Goal: Task Accomplishment & Management: Use online tool/utility

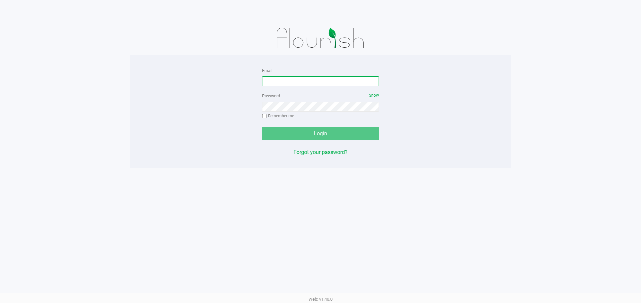
click at [281, 82] on input "Email" at bounding box center [320, 81] width 117 height 10
type input "[EMAIL_ADDRESS][DOMAIN_NAME]"
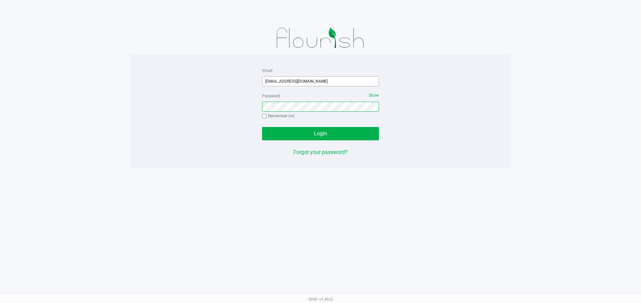
click at [262, 127] on button "Login" at bounding box center [320, 133] width 117 height 13
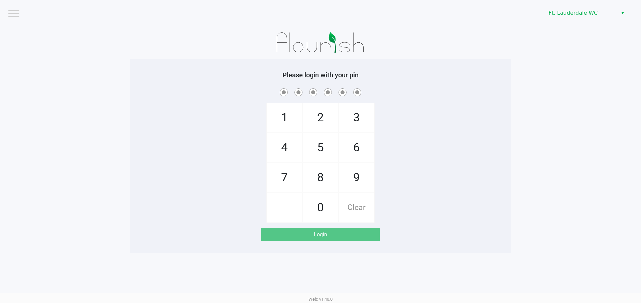
click at [340, 150] on span "6" at bounding box center [356, 147] width 35 height 29
checkbox input "true"
click at [361, 190] on span "9" at bounding box center [356, 177] width 35 height 29
checkbox input "true"
click at [363, 196] on span "Clear" at bounding box center [356, 207] width 35 height 29
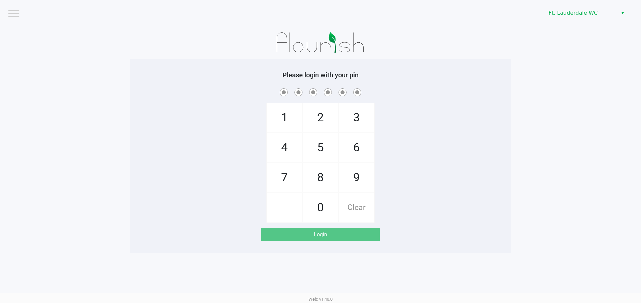
checkbox input "false"
click at [326, 149] on span "5" at bounding box center [320, 147] width 35 height 29
checkbox input "true"
drag, startPoint x: 317, startPoint y: 148, endPoint x: 279, endPoint y: 146, distance: 38.1
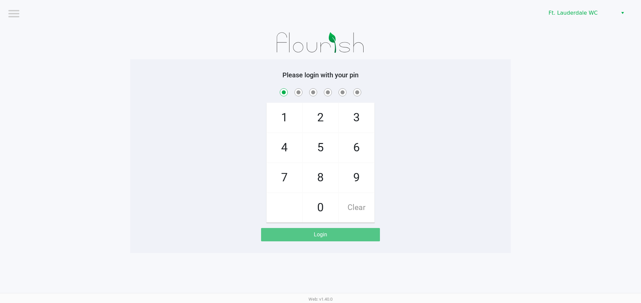
click at [316, 148] on span "5" at bounding box center [320, 147] width 35 height 29
checkbox input "true"
drag, startPoint x: 279, startPoint y: 146, endPoint x: 280, endPoint y: 121, distance: 25.1
click at [279, 145] on span "4" at bounding box center [284, 147] width 35 height 29
checkbox input "true"
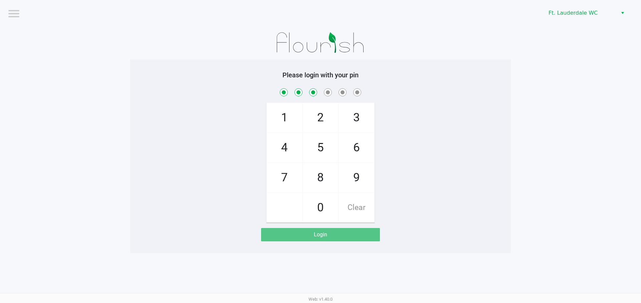
click at [280, 120] on span "1" at bounding box center [284, 117] width 35 height 29
checkbox input "true"
click at [371, 179] on span "9" at bounding box center [356, 177] width 35 height 29
checkbox input "true"
click at [371, 179] on span "9" at bounding box center [356, 177] width 35 height 29
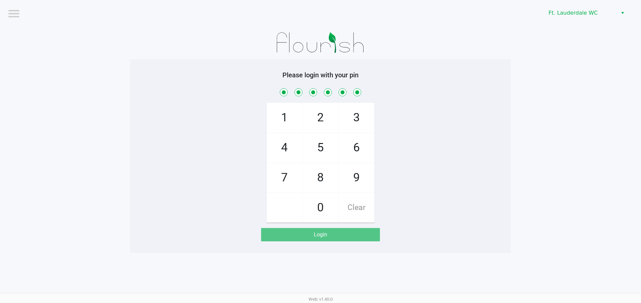
checkbox input "true"
click at [371, 179] on div "Logout Ft. Lauderdale WC Please login with your pin 1 4 7 2 5 8 0 3 6 9 Clear L…" at bounding box center [320, 151] width 641 height 303
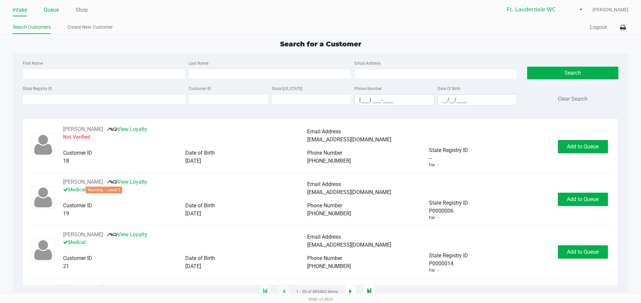
click at [50, 16] on li "Queue" at bounding box center [51, 11] width 15 height 12
click at [50, 14] on link "Queue" at bounding box center [51, 9] width 15 height 9
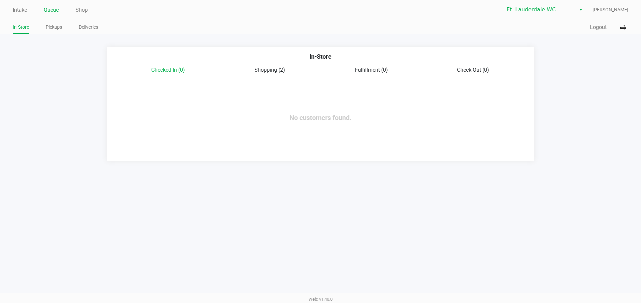
click at [270, 72] on span "Shopping (2)" at bounding box center [269, 70] width 31 height 6
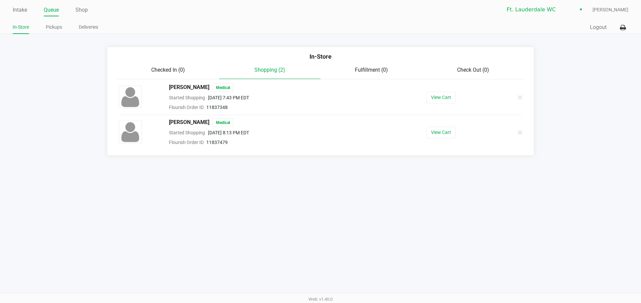
click at [145, 67] on div "Checked In (0)" at bounding box center [168, 70] width 102 height 8
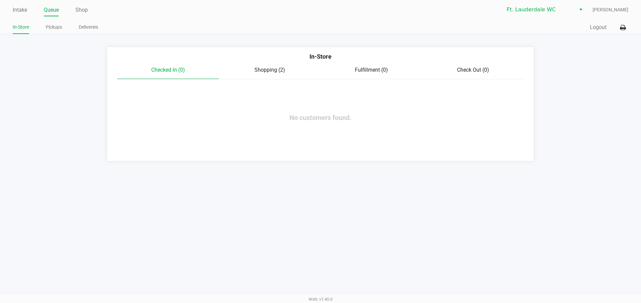
click at [158, 69] on span "Checked In (0)" at bounding box center [168, 70] width 34 height 6
click at [26, 13] on link "Intake" at bounding box center [20, 9] width 14 height 9
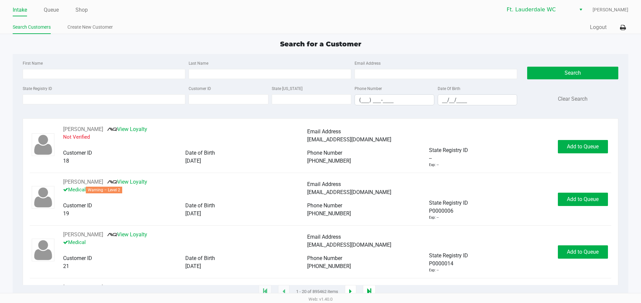
click at [81, 16] on div "Intake Queue Shop Ft. Lauderdale [PERSON_NAME] Search Customers Create New Cust…" at bounding box center [320, 17] width 641 height 34
click at [86, 10] on link "Shop" at bounding box center [81, 9] width 12 height 9
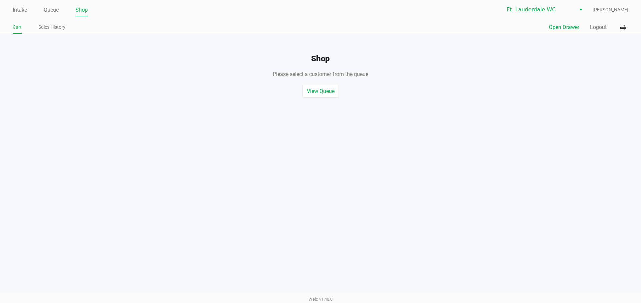
click at [559, 29] on button "Open Drawer" at bounding box center [564, 27] width 30 height 8
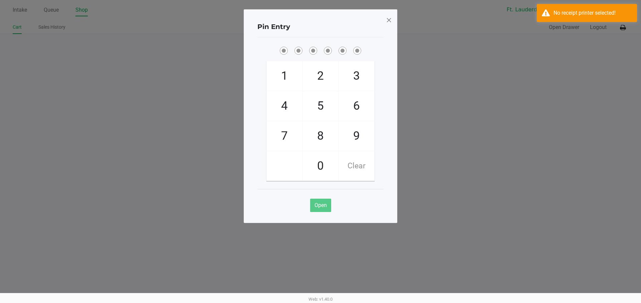
click at [319, 105] on span "5" at bounding box center [320, 105] width 35 height 29
checkbox input "true"
click at [555, 14] on div "No receipt printer selected!" at bounding box center [593, 13] width 78 height 8
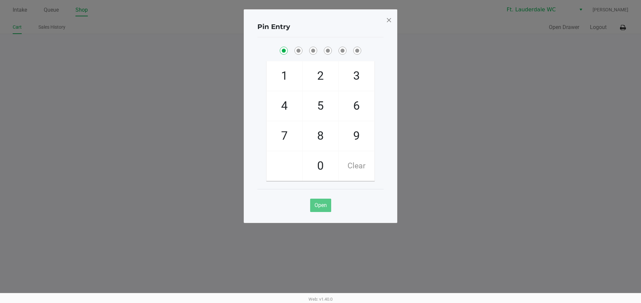
click at [393, 20] on div "Pin Entry 1 4 7 2 5 8 0 3 6 9 Clear Open" at bounding box center [321, 116] width 154 height 214
click at [395, 22] on div "Pin Entry 1 4 7 2 5 8 0 3 6 9 Clear Open" at bounding box center [321, 116] width 154 height 214
click at [393, 23] on div "Pin Entry 1 4 7 2 5 8 0 3 6 9 Clear Open" at bounding box center [321, 116] width 154 height 214
click at [391, 21] on span at bounding box center [389, 20] width 6 height 11
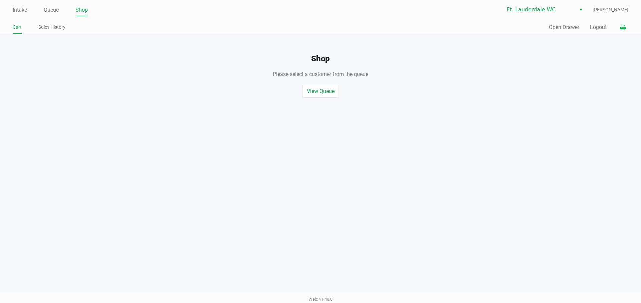
click at [623, 29] on icon at bounding box center [623, 27] width 6 height 5
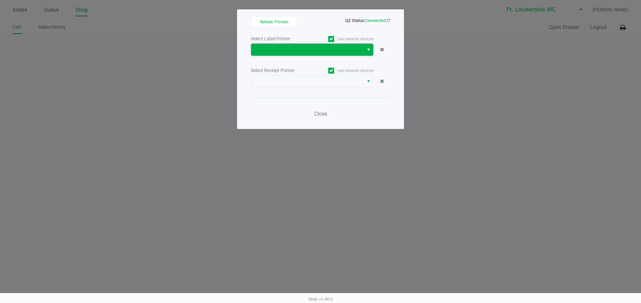
click at [325, 47] on span at bounding box center [307, 50] width 104 height 8
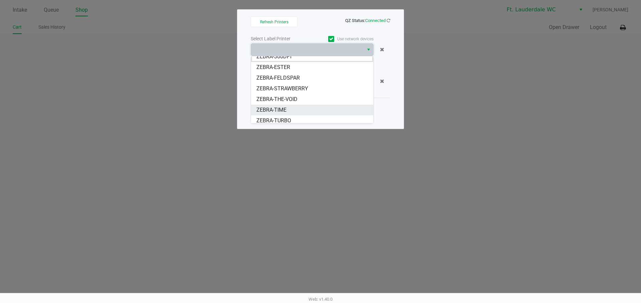
scroll to position [8, 0]
click at [277, 105] on span "ZEBRA-TIME" at bounding box center [271, 107] width 30 height 8
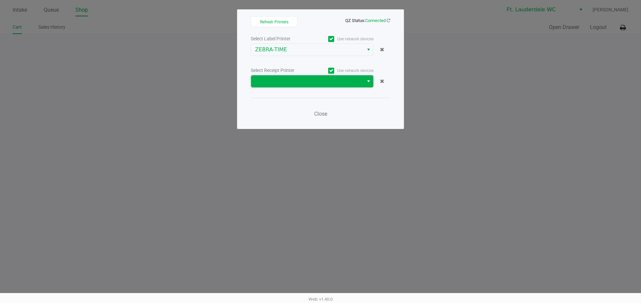
click at [288, 81] on span at bounding box center [307, 81] width 104 height 8
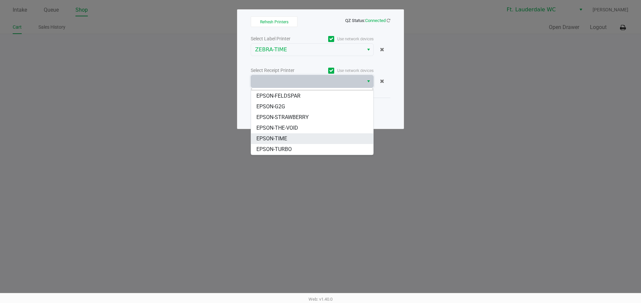
click at [293, 141] on li "EPSON-TIME" at bounding box center [312, 139] width 122 height 11
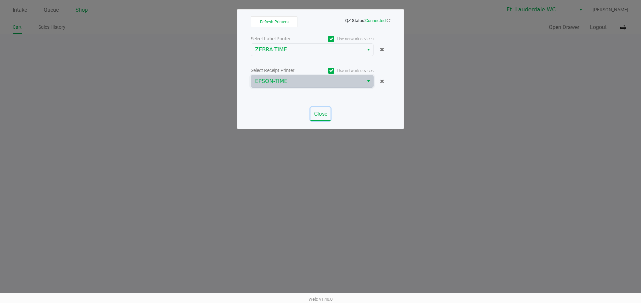
click at [317, 115] on span "Close" at bounding box center [320, 114] width 13 height 6
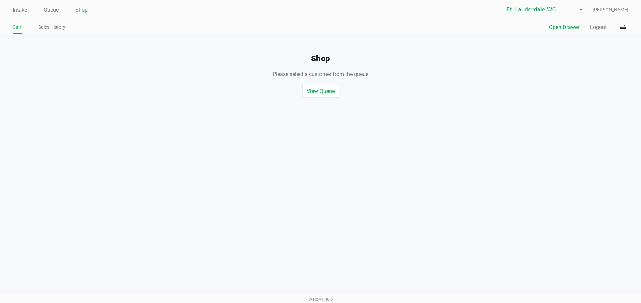
click at [557, 23] on button "Open Drawer" at bounding box center [564, 27] width 30 height 8
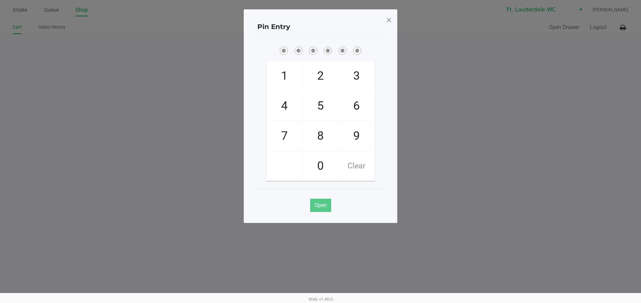
click at [324, 108] on span "5" at bounding box center [320, 105] width 35 height 29
checkbox input "true"
click at [322, 108] on span "5" at bounding box center [320, 105] width 35 height 29
checkbox input "true"
click at [295, 104] on span "4" at bounding box center [284, 105] width 35 height 29
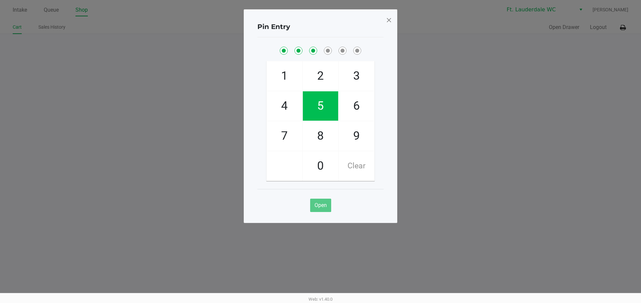
checkbox input "true"
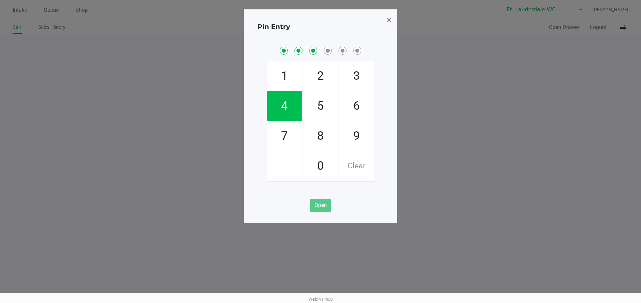
click at [294, 87] on span "1" at bounding box center [284, 75] width 35 height 29
checkbox input "true"
click at [358, 140] on span "9" at bounding box center [356, 136] width 35 height 29
checkbox input "true"
click at [358, 140] on span "9" at bounding box center [356, 136] width 35 height 29
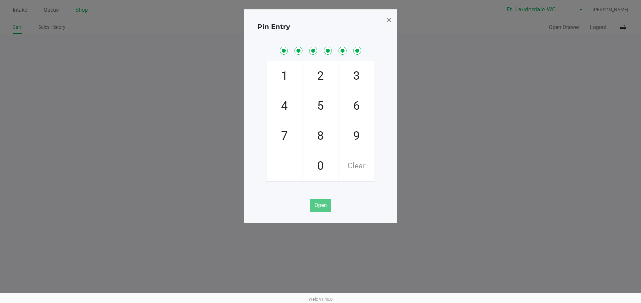
checkbox input "true"
click at [358, 140] on span "9" at bounding box center [356, 136] width 35 height 29
click at [389, 18] on span at bounding box center [389, 20] width 6 height 11
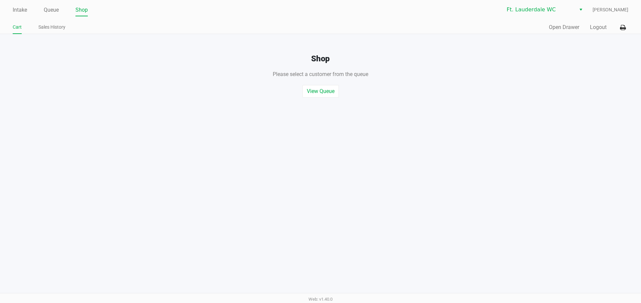
click at [181, 122] on div "Intake Queue Shop Ft. Lauderdale [PERSON_NAME] Cart Sales History Quick Sale Op…" at bounding box center [320, 151] width 641 height 303
click at [19, 12] on link "Intake" at bounding box center [20, 9] width 14 height 9
